Goal: Navigation & Orientation: Find specific page/section

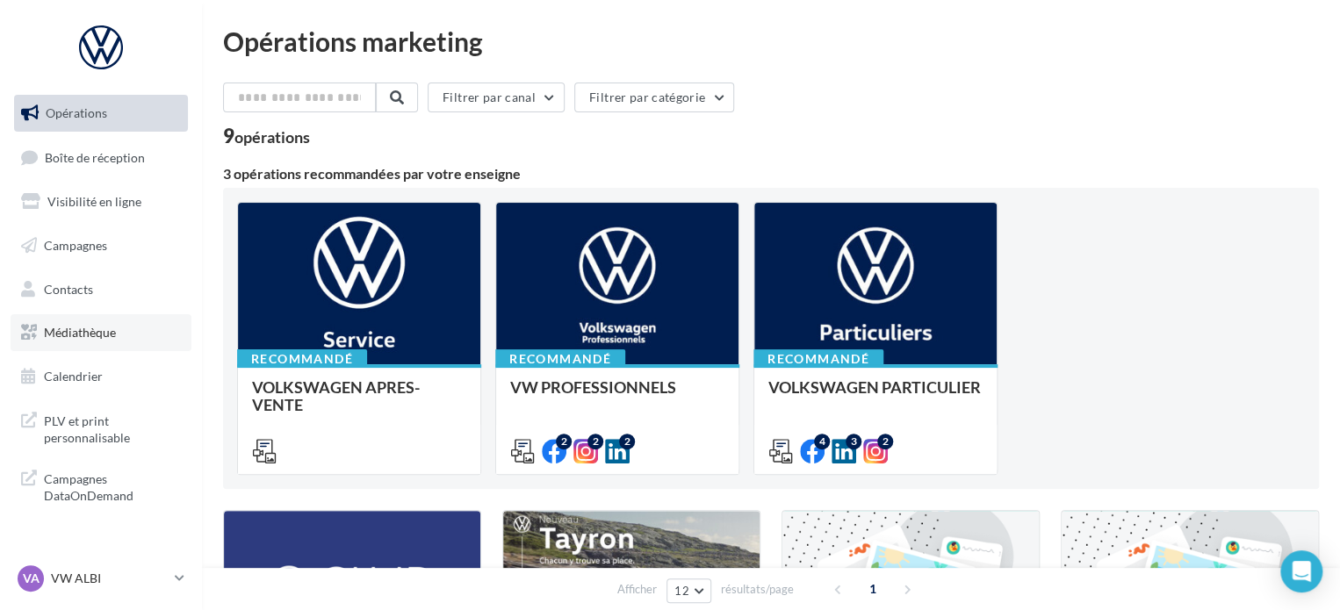
click at [91, 343] on link "Médiathèque" at bounding box center [101, 332] width 181 height 37
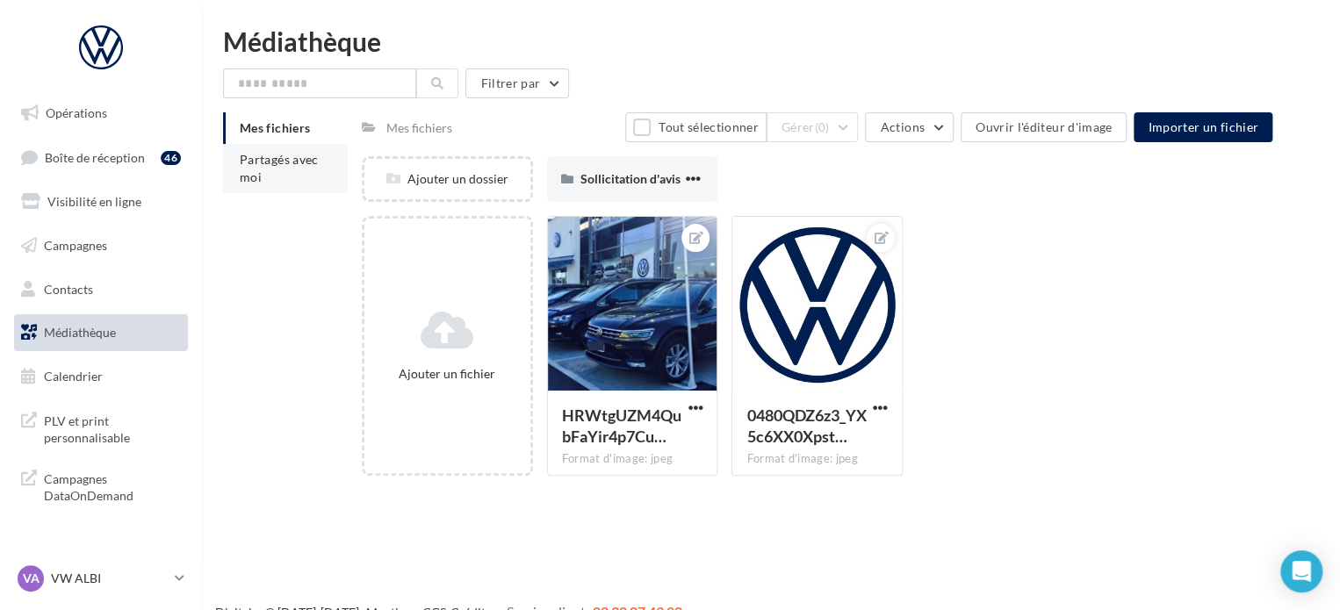
click at [304, 168] on li "Partagés avec moi" at bounding box center [285, 168] width 125 height 49
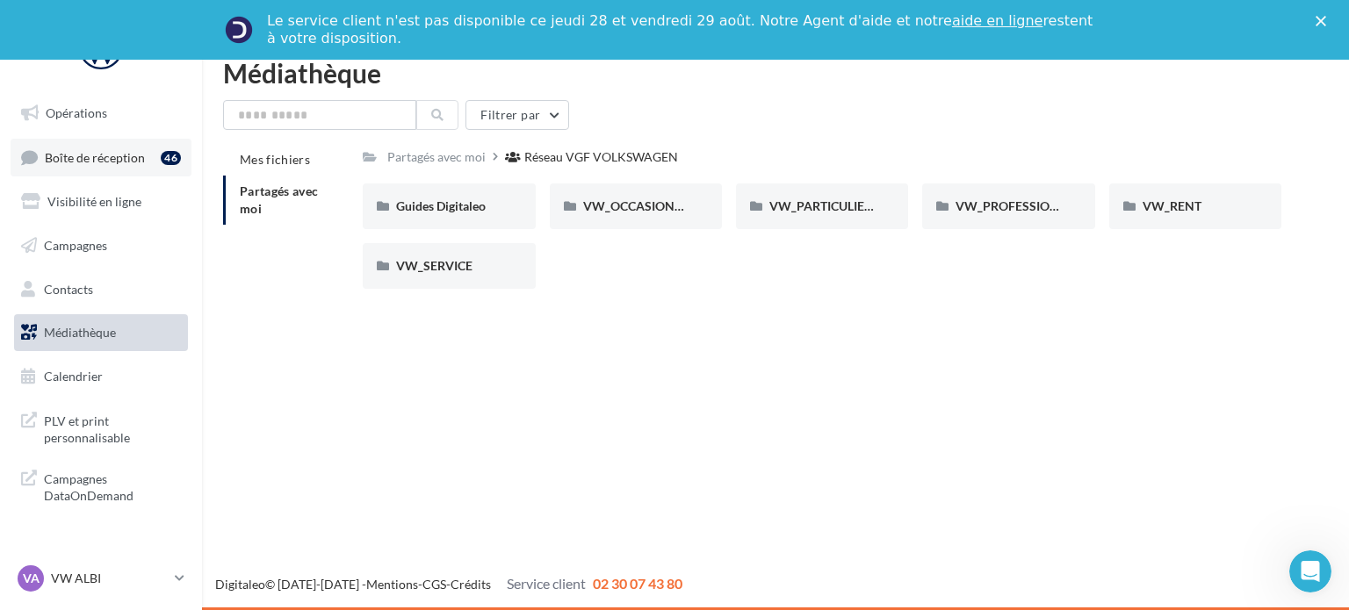
click at [116, 151] on span "Boîte de réception" at bounding box center [95, 156] width 100 height 15
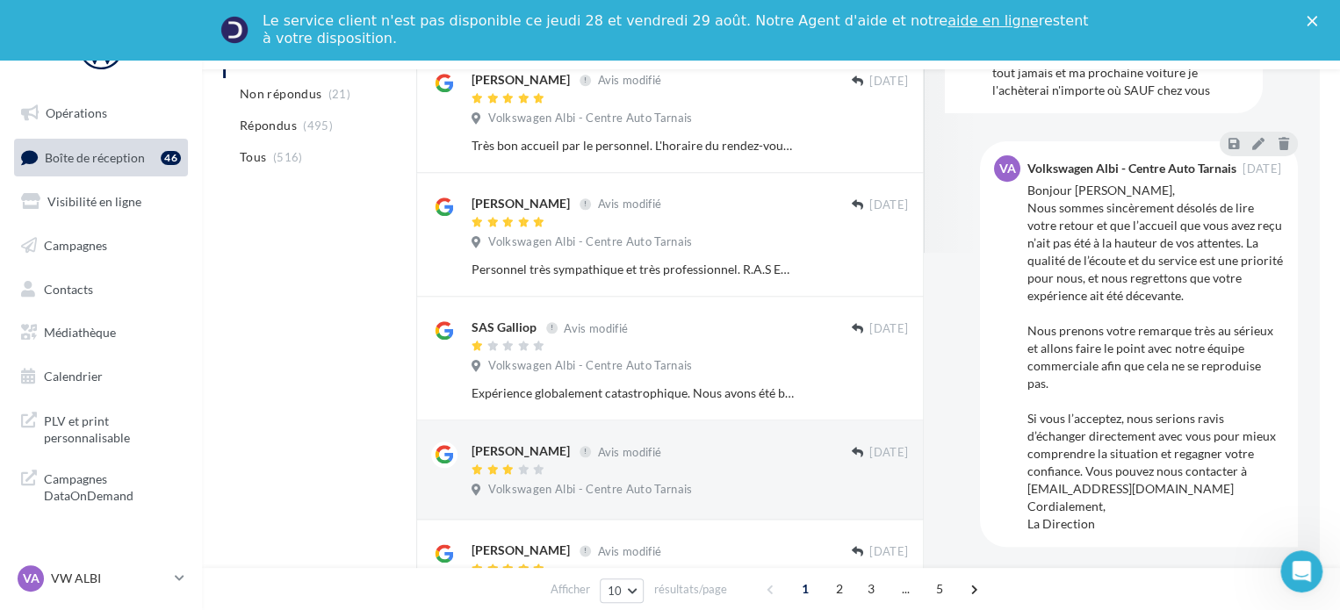
scroll to position [994, 0]
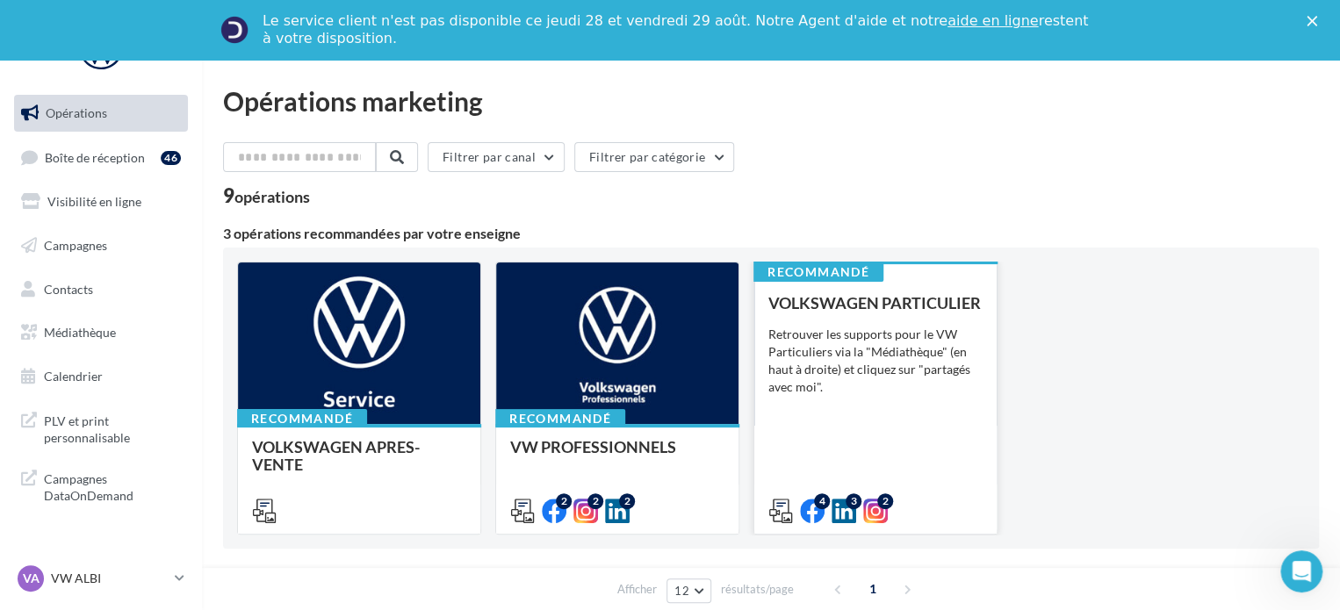
click at [931, 331] on div "VOLKSWAGEN PARTICULIER Retrouver les supports pour le VW Particuliers via la "M…" at bounding box center [875, 406] width 214 height 224
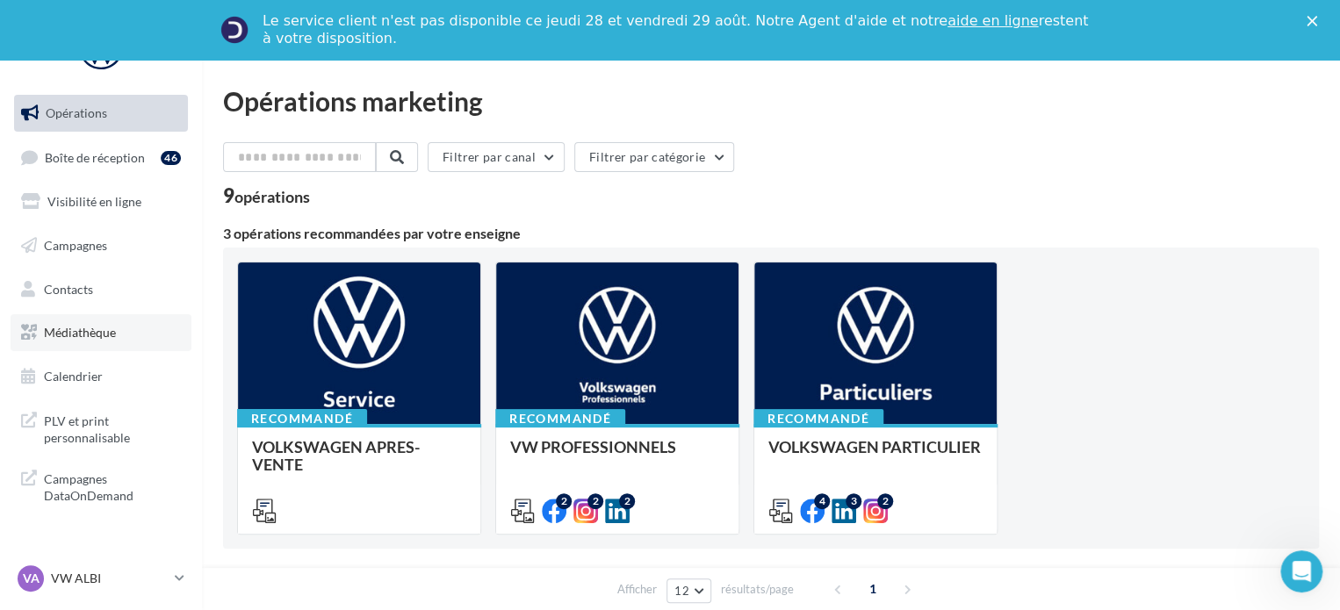
click at [87, 326] on span "Médiathèque" at bounding box center [80, 332] width 72 height 15
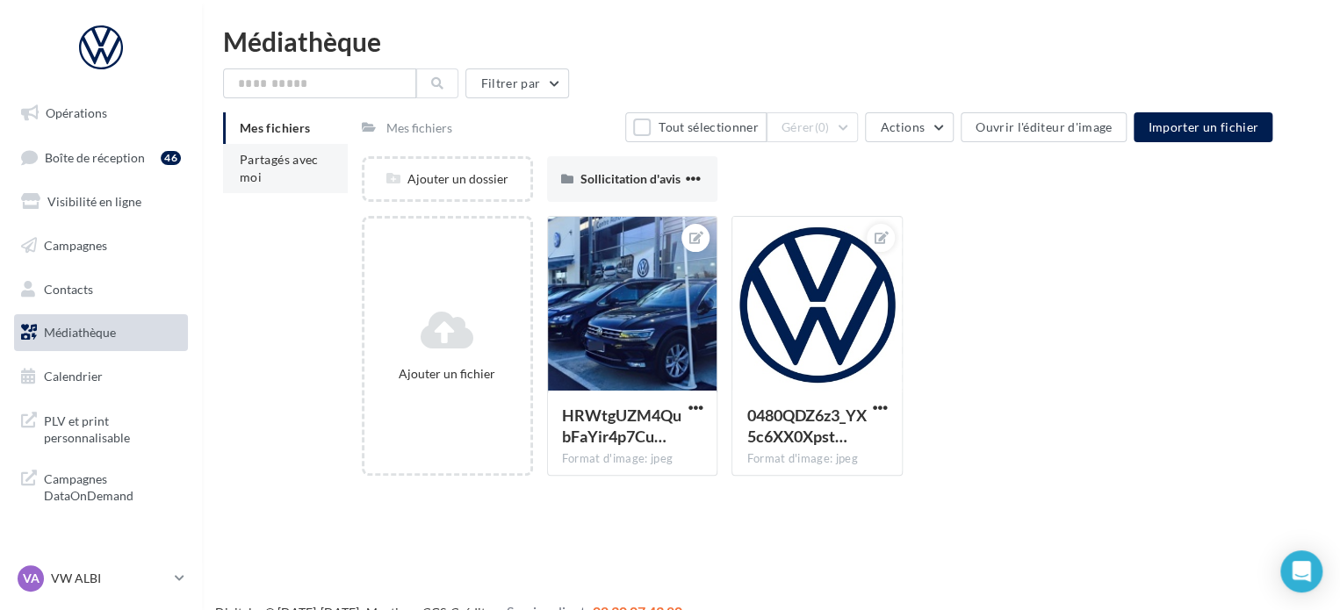
click at [313, 165] on span "Partagés avec moi" at bounding box center [279, 168] width 79 height 32
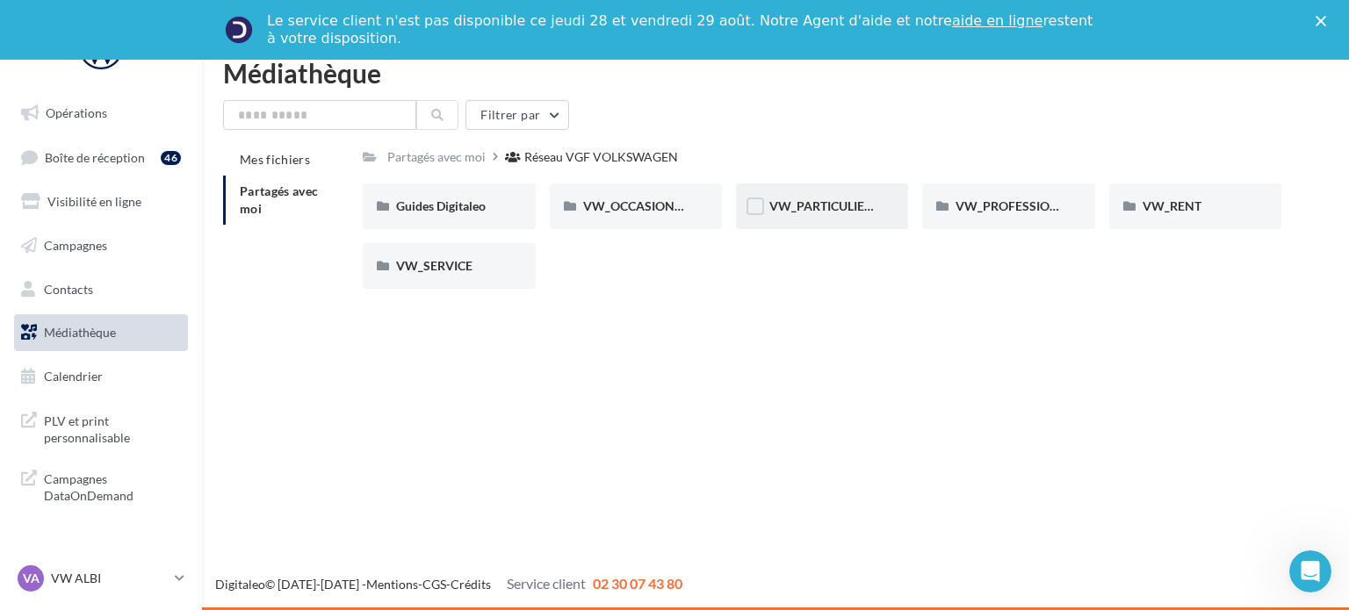
click at [882, 202] on div "VW_PARTICULIERS" at bounding box center [822, 207] width 172 height 46
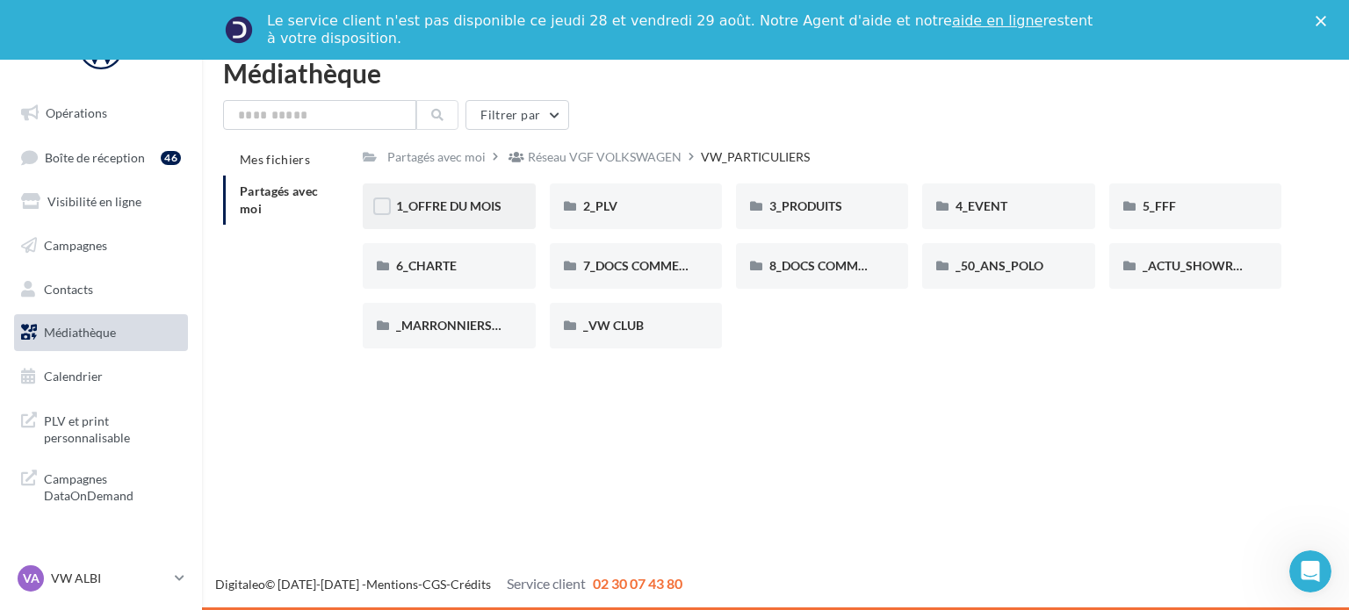
click at [478, 213] on div "1_OFFRE DU MOIS" at bounding box center [448, 207] width 105 height 18
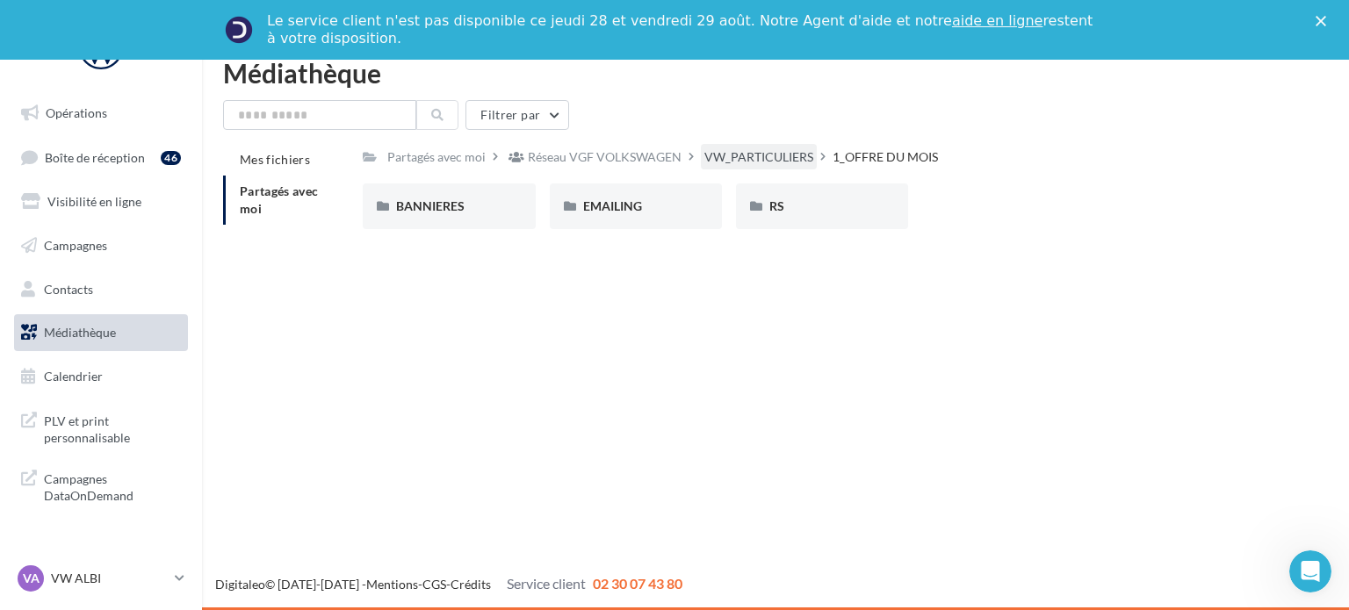
click at [732, 153] on div "VW_PARTICULIERS" at bounding box center [758, 157] width 109 height 18
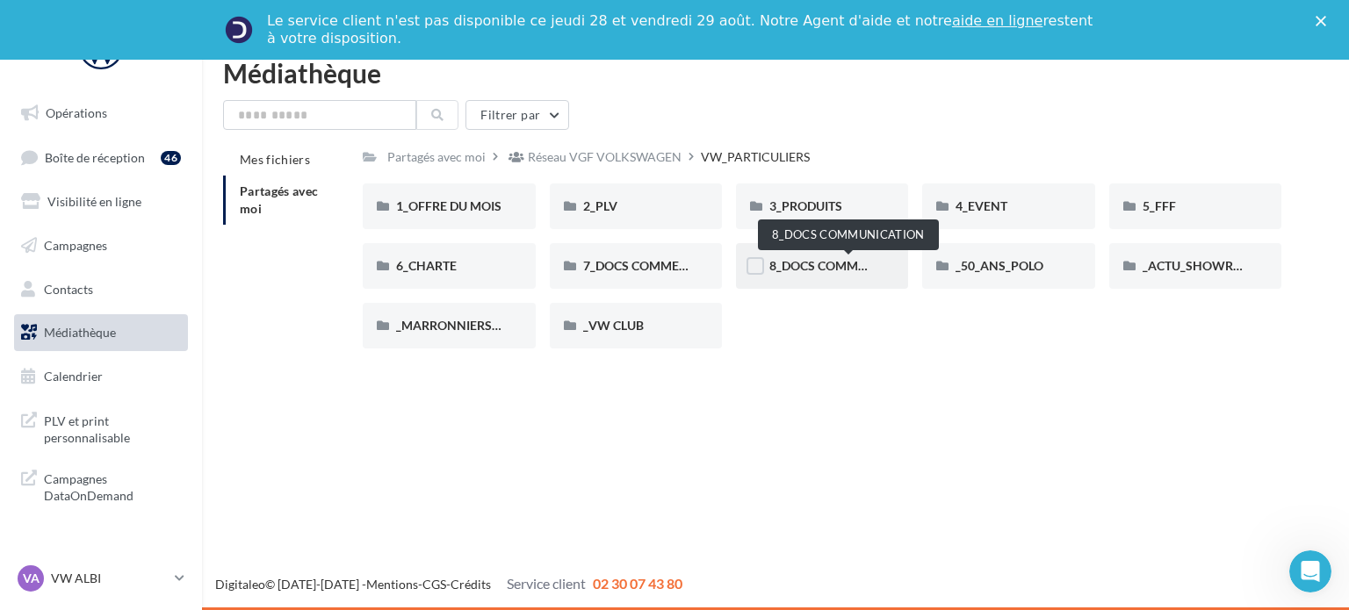
click at [806, 267] on span "8_DOCS COMMUNICATION" at bounding box center [847, 265] width 156 height 15
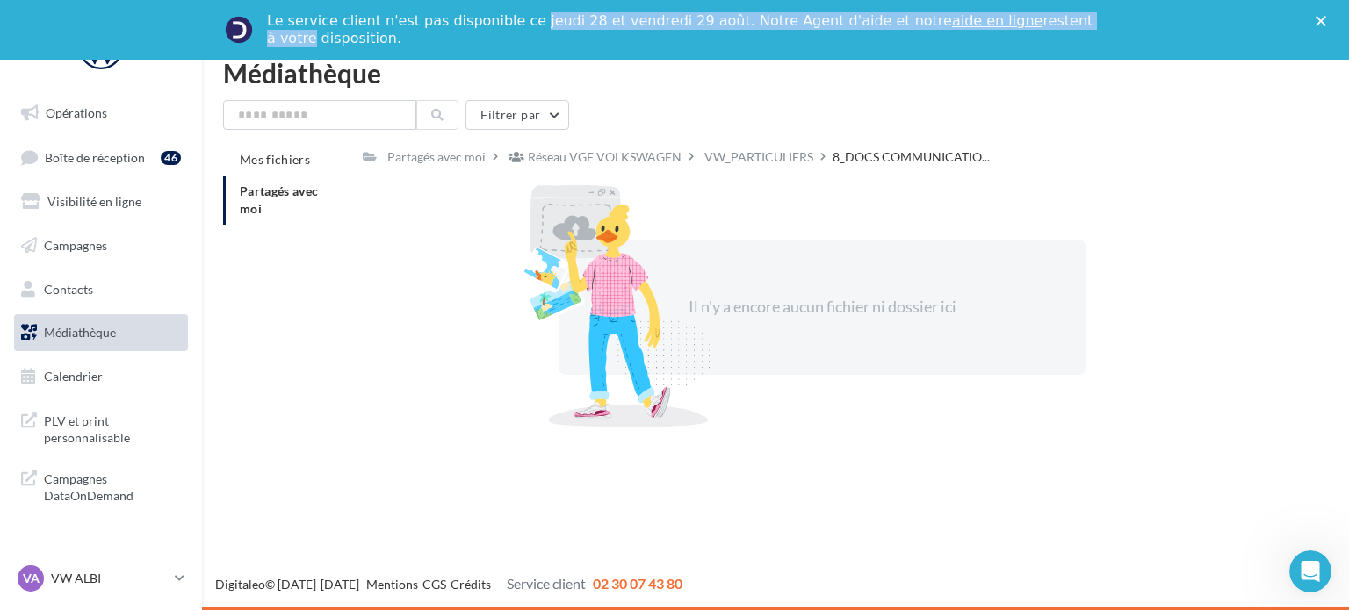
drag, startPoint x: 512, startPoint y: 24, endPoint x: 1040, endPoint y: 27, distance: 527.8
click at [1040, 27] on div "Le service client n'est pas disponible [DATE][DATE] et [DATE] Notre Agent d'aid…" at bounding box center [681, 29] width 829 height 35
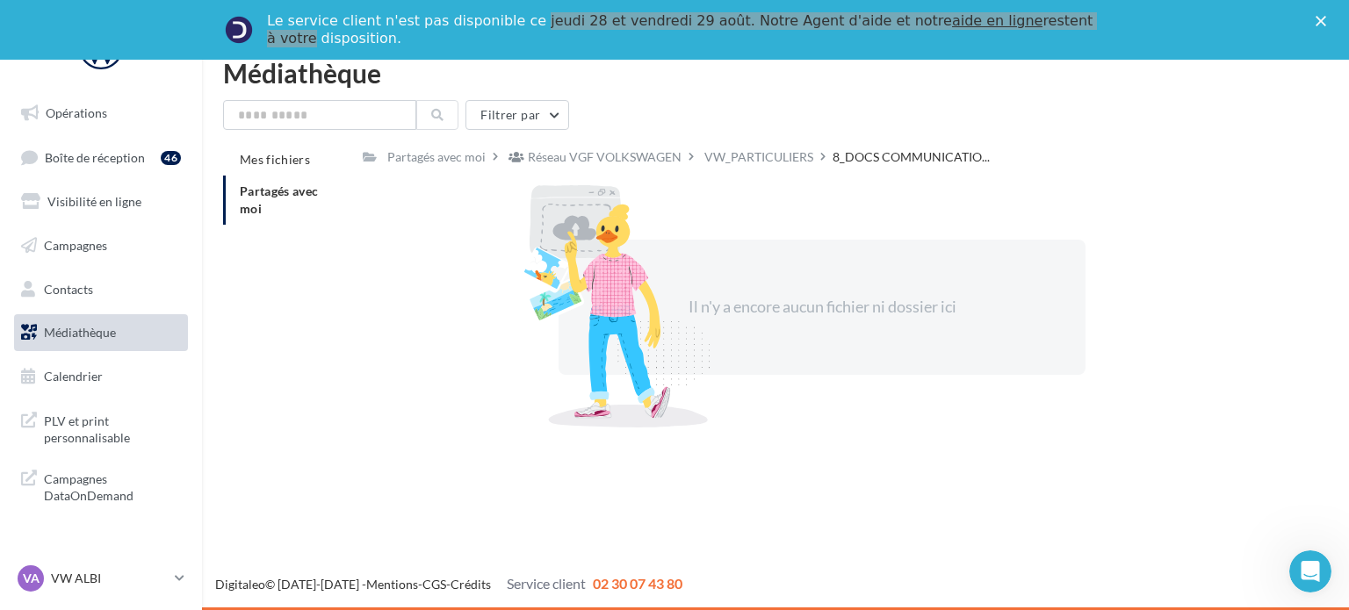
click at [1056, 74] on div "Médiathèque" at bounding box center [775, 73] width 1105 height 26
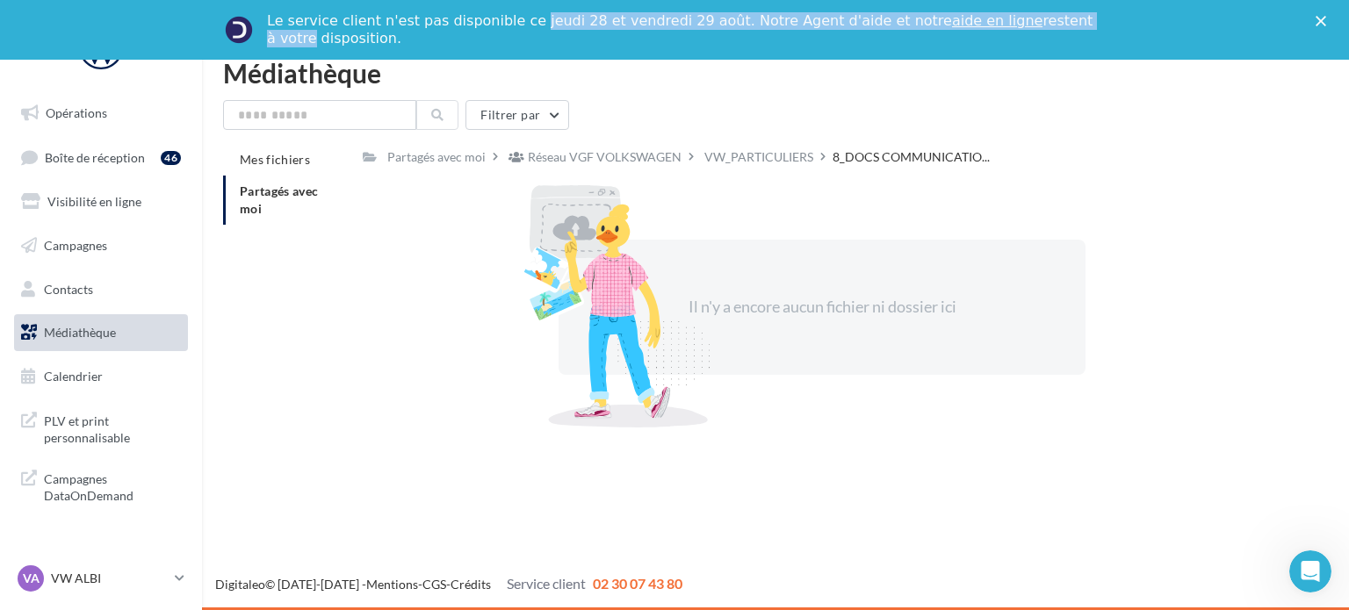
click at [1319, 16] on icon "Fermer" at bounding box center [1320, 21] width 11 height 11
